Goal: Information Seeking & Learning: Learn about a topic

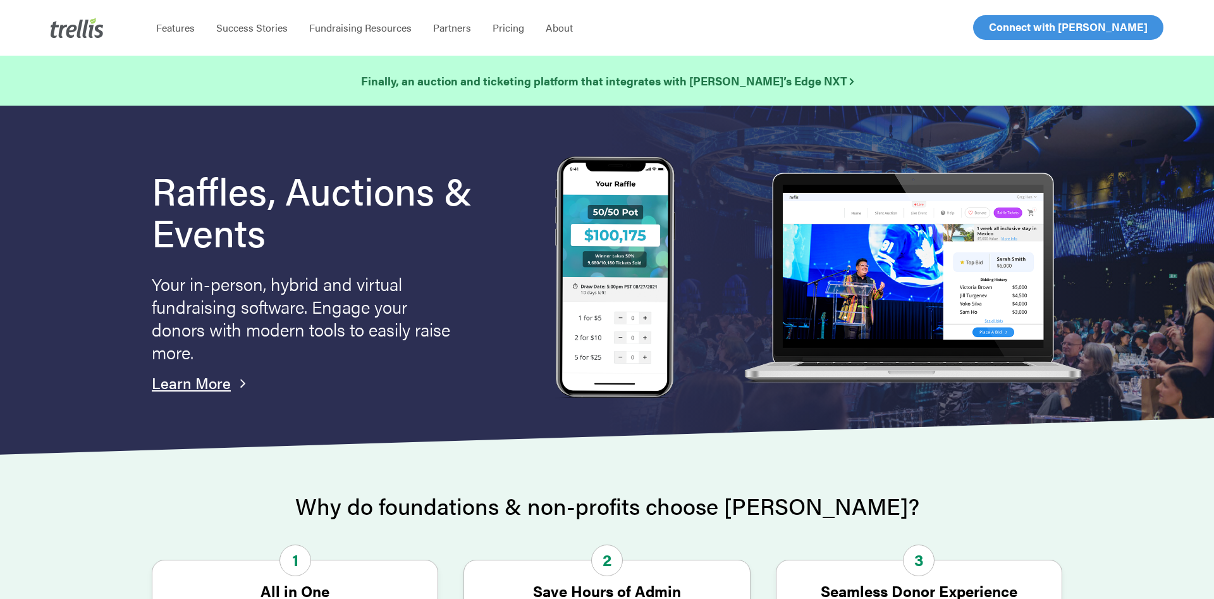
click at [181, 381] on link "Learn More" at bounding box center [191, 382] width 79 height 21
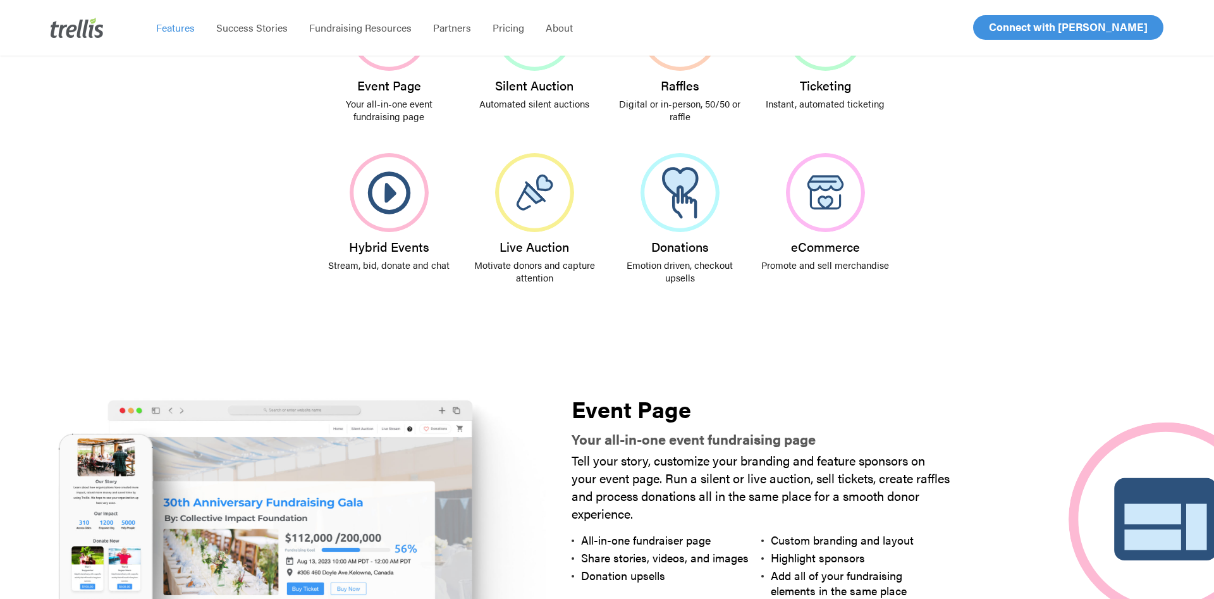
scroll to position [387, 0]
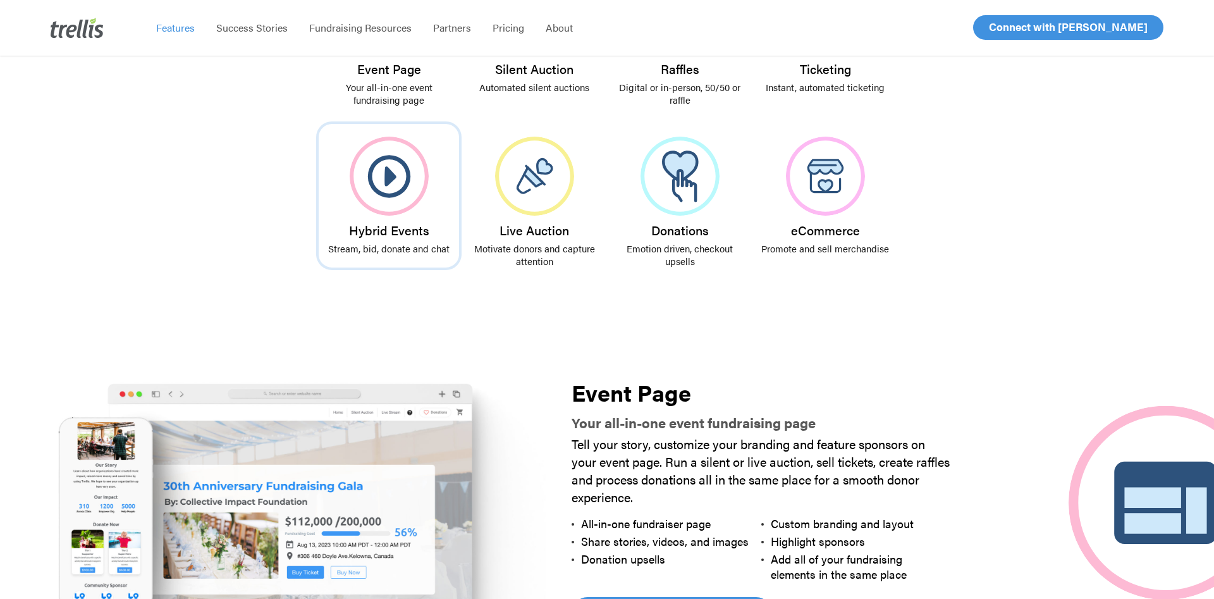
click at [386, 194] on img at bounding box center [389, 176] width 79 height 79
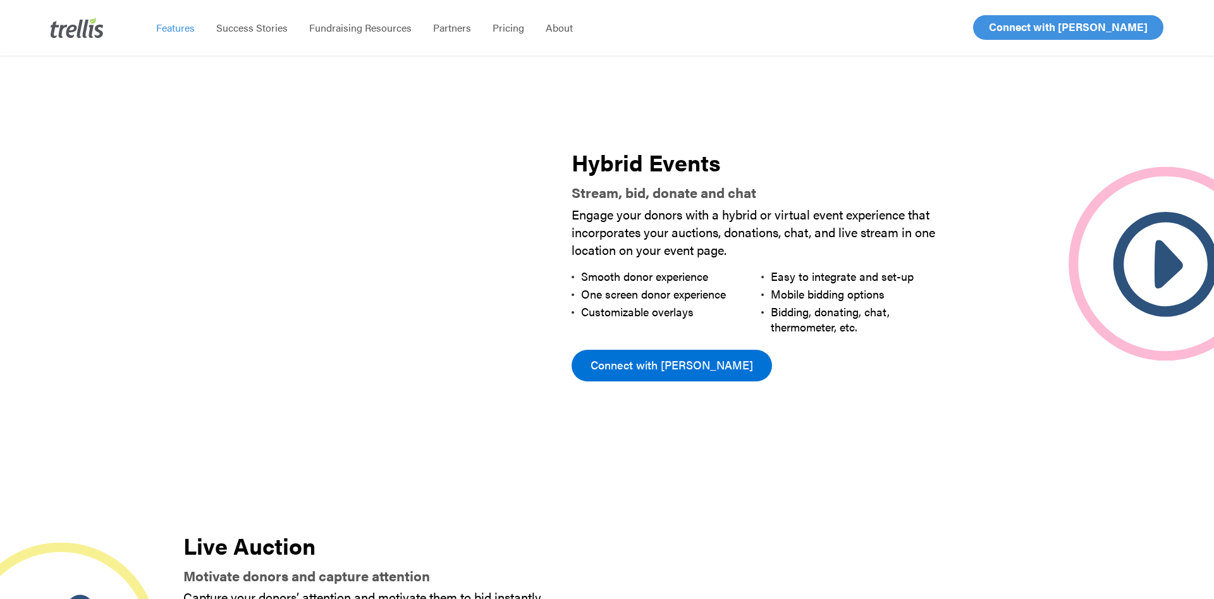
scroll to position [2193, 0]
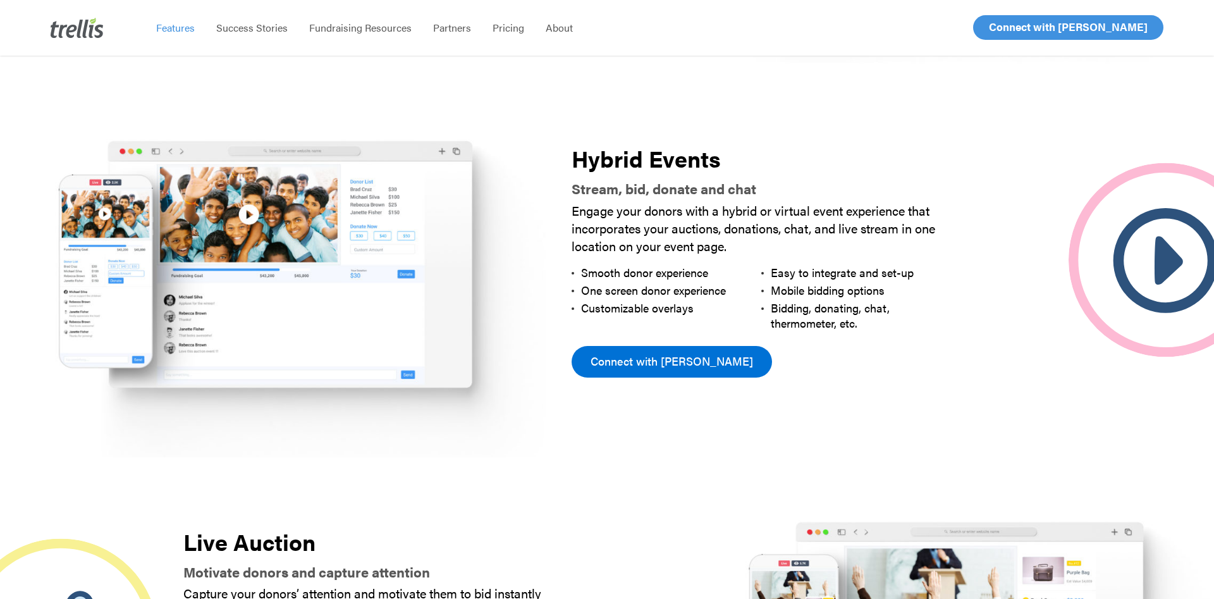
click at [628, 352] on span "Connect with [PERSON_NAME]" at bounding box center [671, 361] width 162 height 18
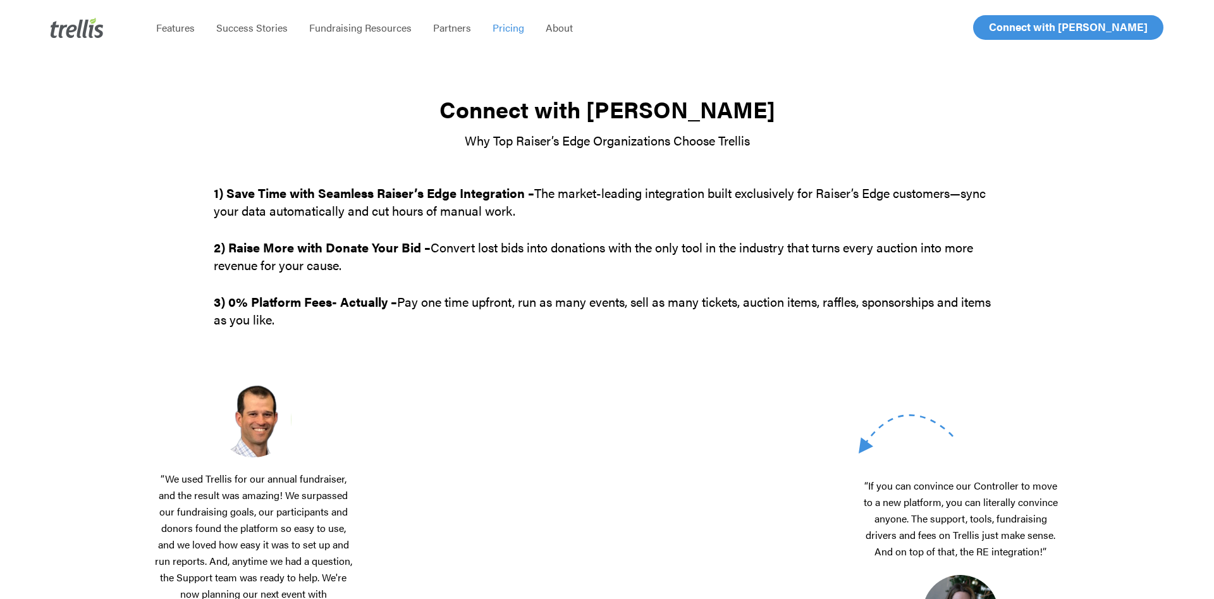
click at [492, 28] on span "Pricing" at bounding box center [508, 27] width 32 height 15
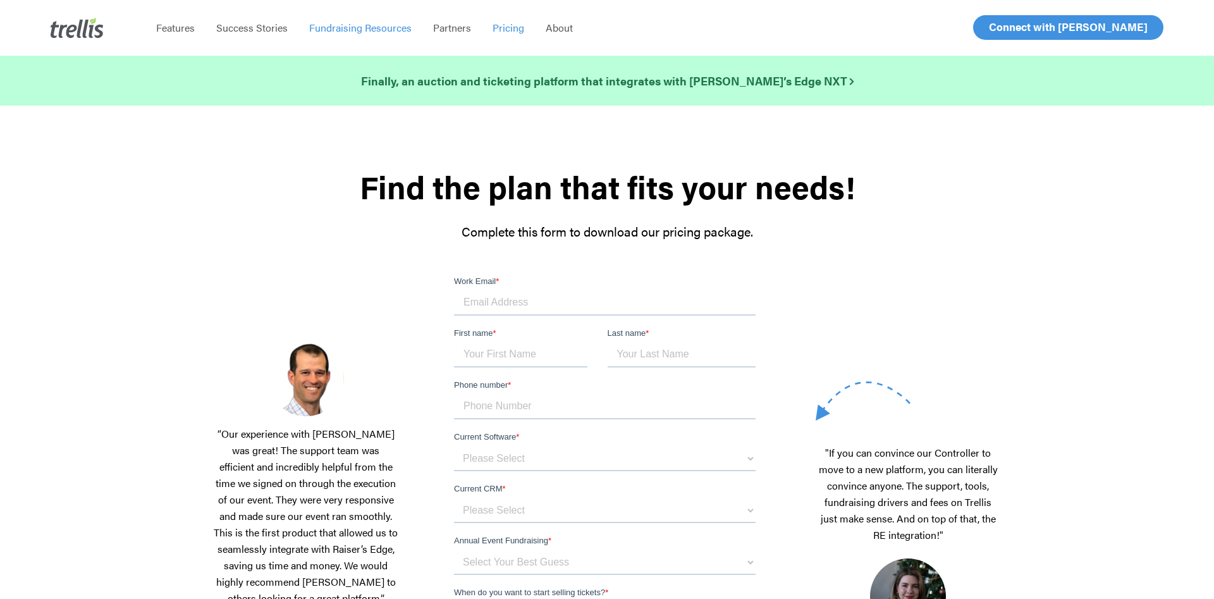
click at [317, 34] on span "Fundraising Resources" at bounding box center [360, 27] width 102 height 15
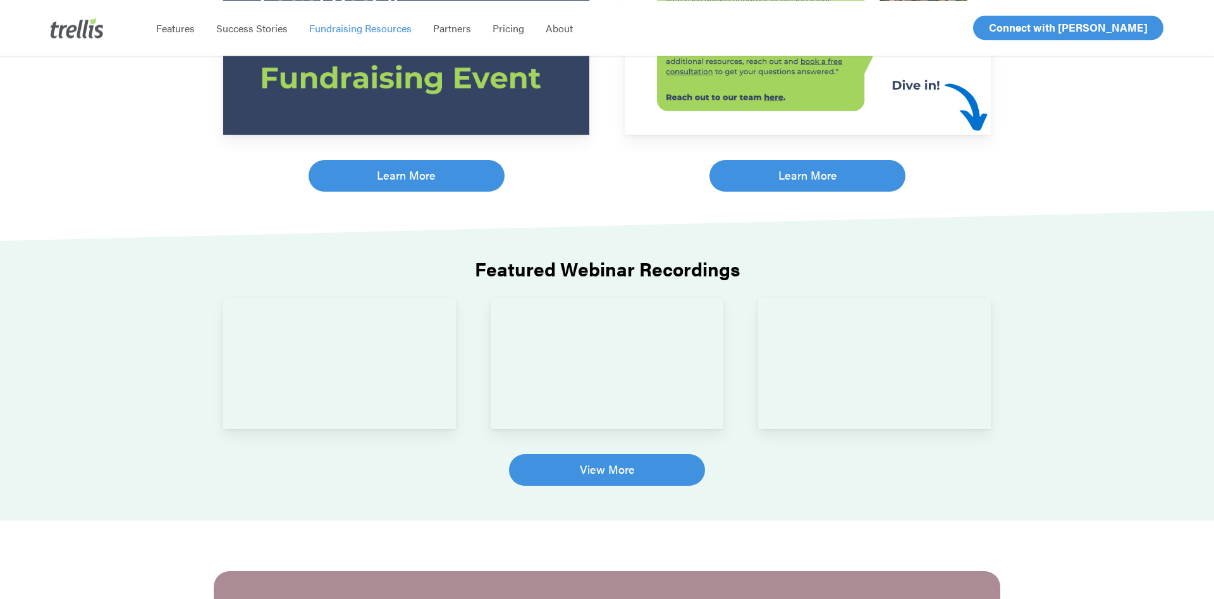
scroll to position [774, 0]
